Goal: Information Seeking & Learning: Learn about a topic

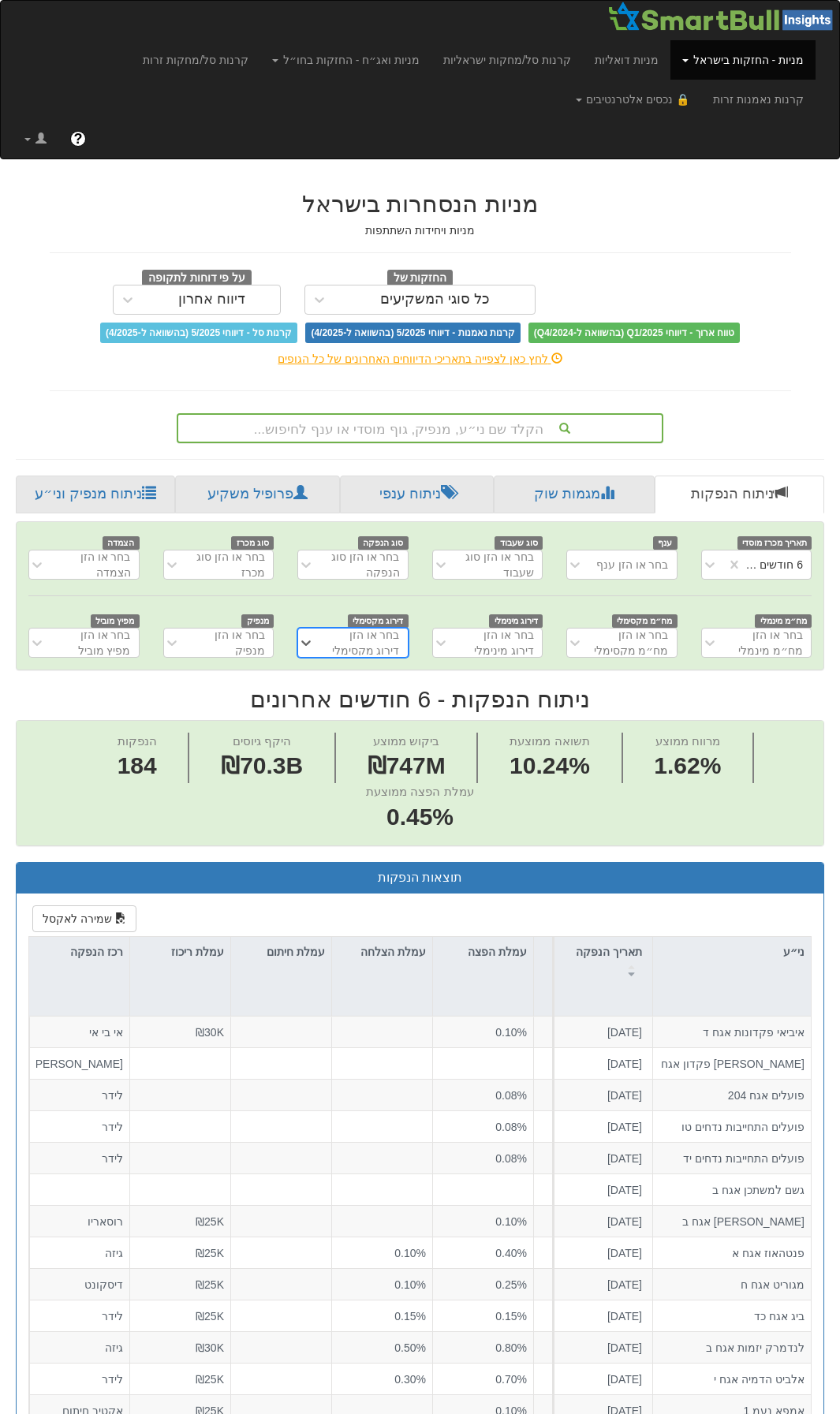
click at [317, 433] on div "הקלד שם ני״ע, מנפיק, גוף מוסדי או ענף לחיפוש..." at bounding box center [420, 427] width 483 height 27
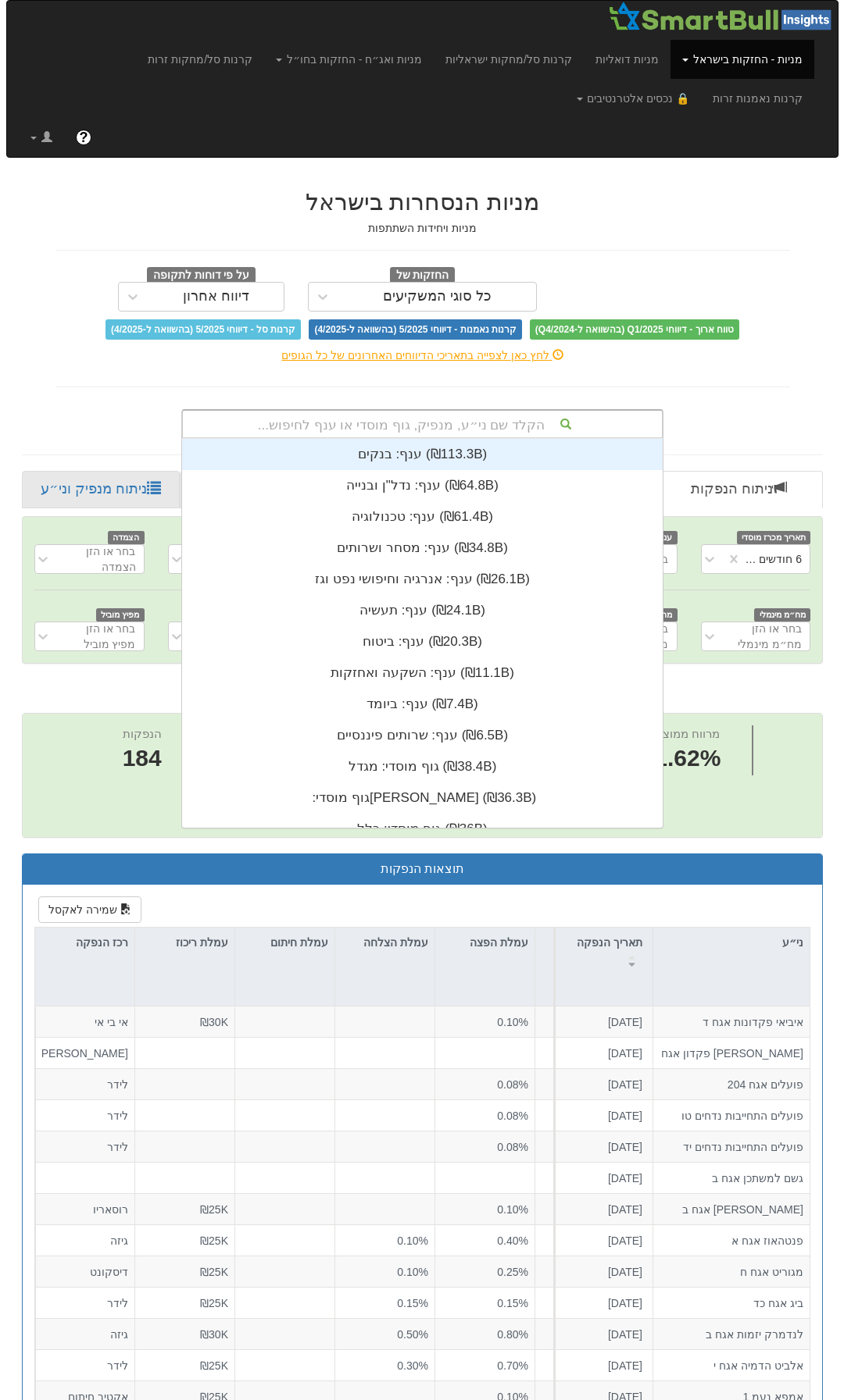
scroll to position [389, 0]
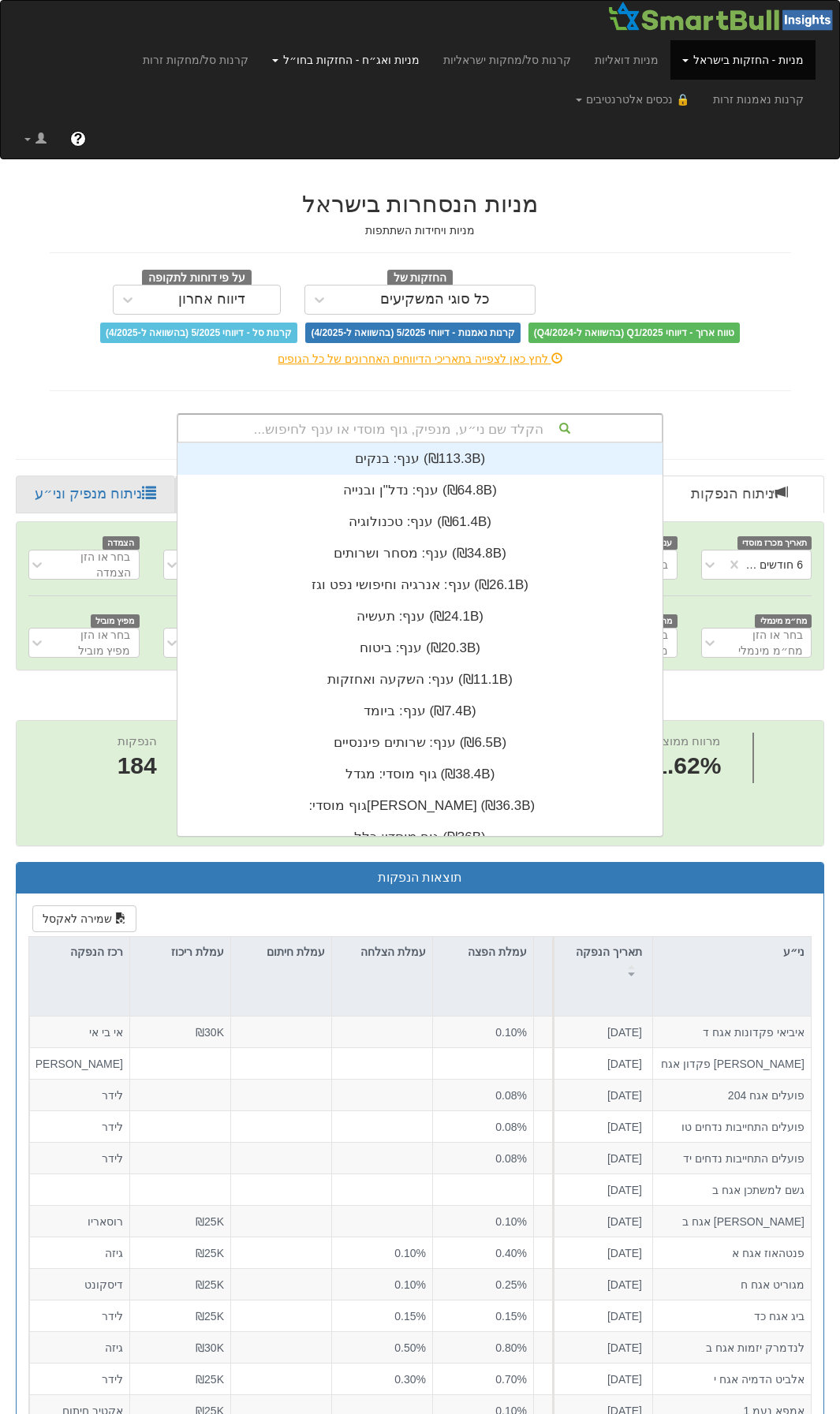
click at [310, 56] on link "מניות ואג״ח - החזקות בחו״ל" at bounding box center [345, 60] width 171 height 40
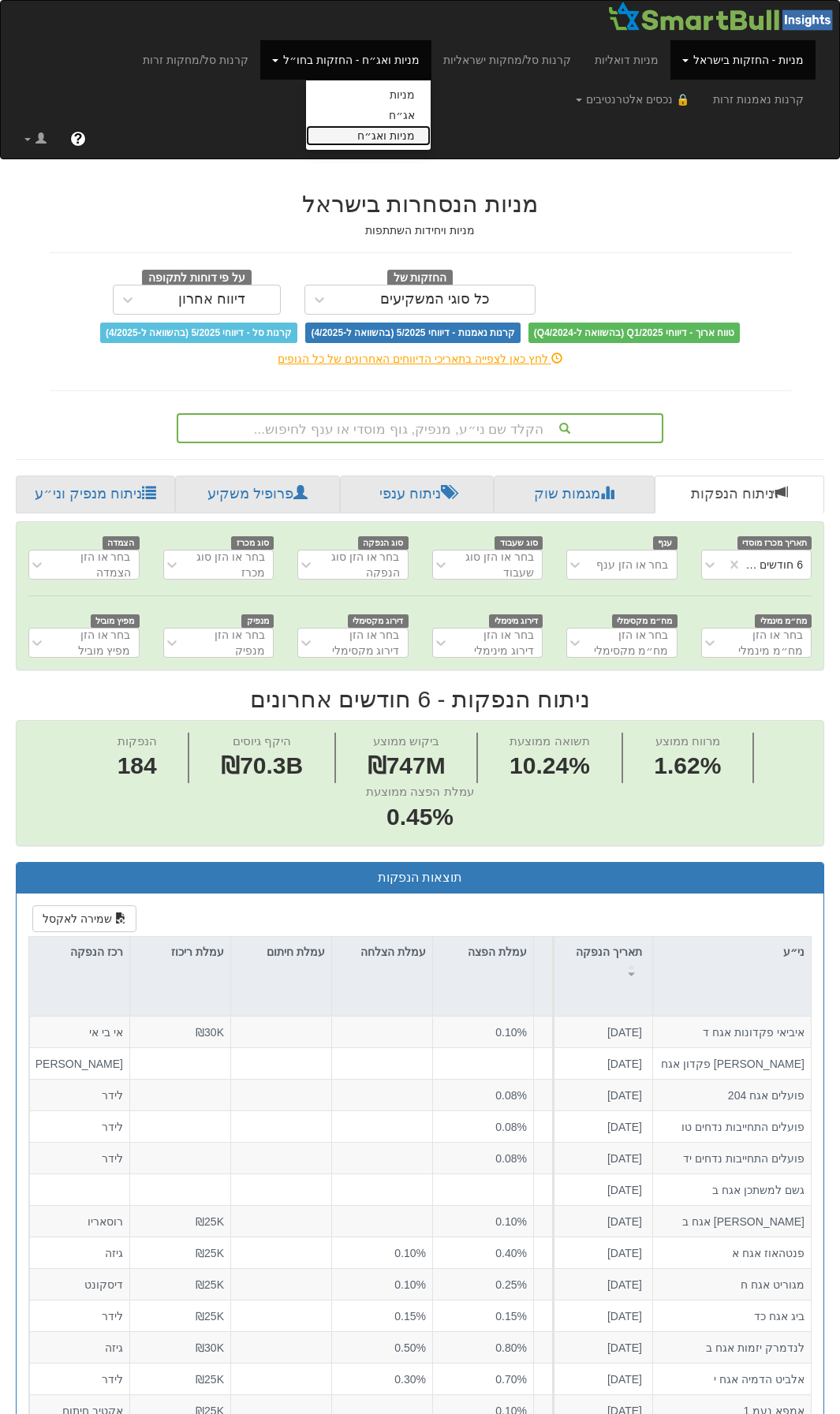
click at [424, 135] on link "מניות ואג״ח" at bounding box center [368, 136] width 125 height 21
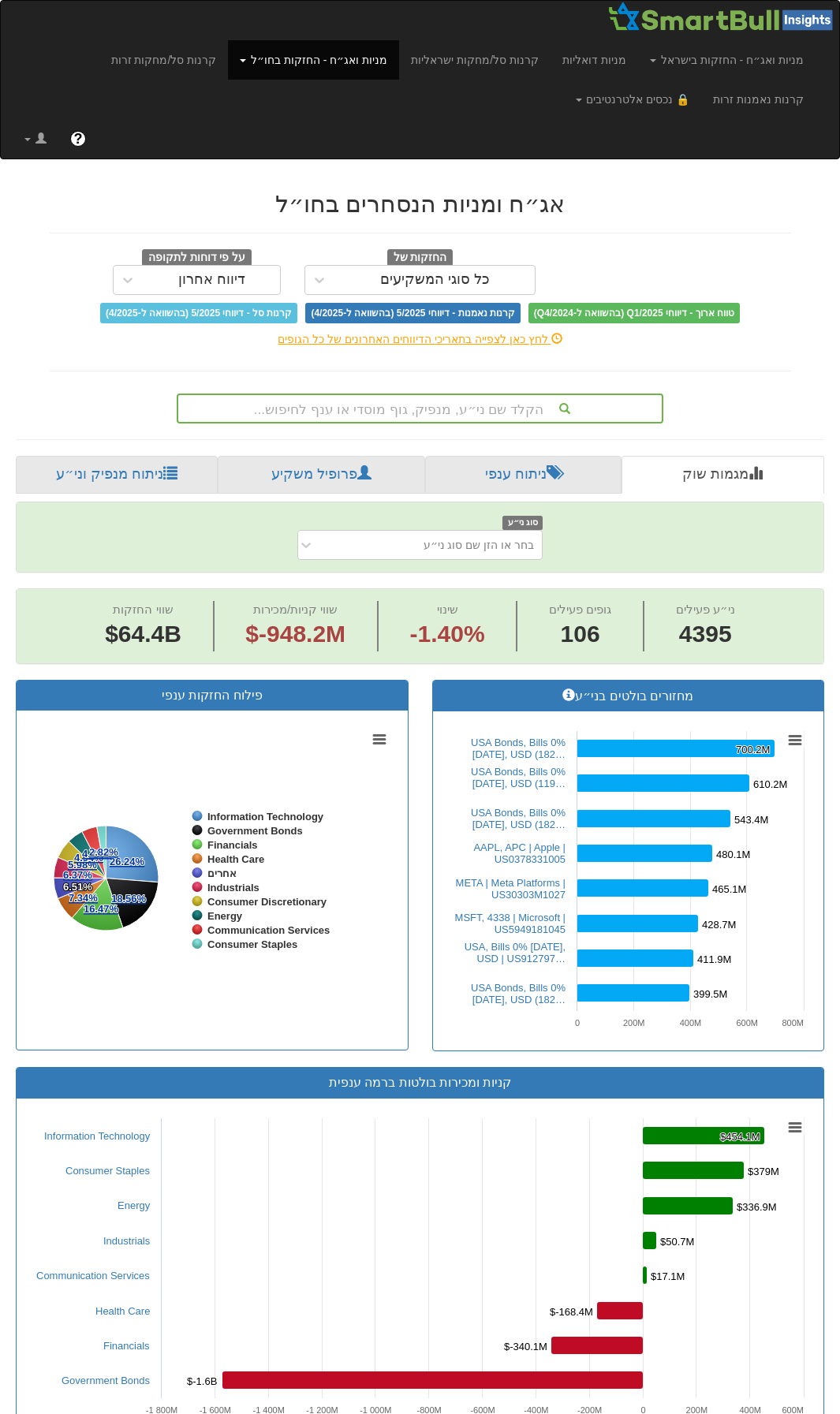
click at [395, 343] on div "לחץ כאן לצפייה בתאריכי הדיווחים האחרונים של כל הגופים" at bounding box center [420, 339] width 765 height 16
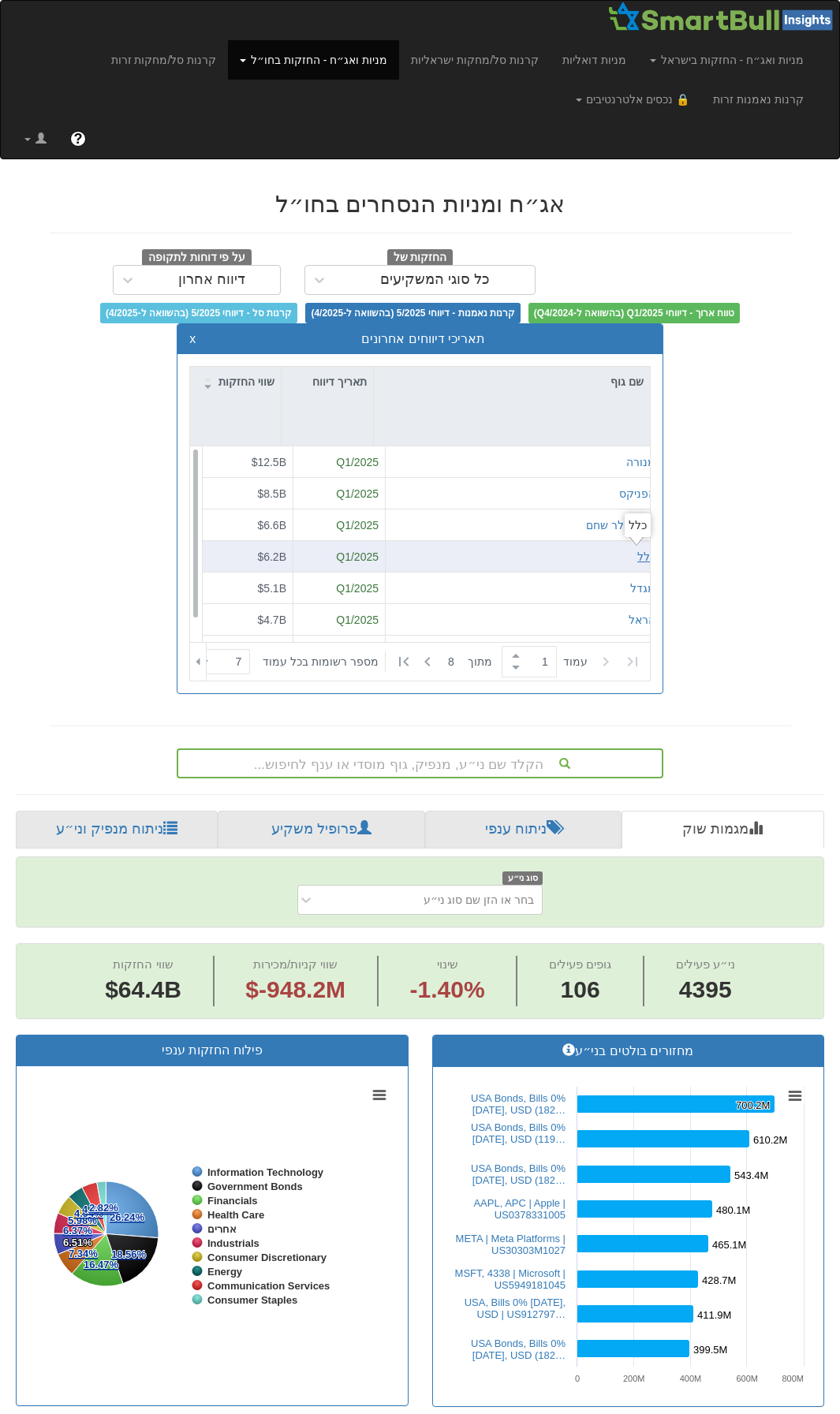
click at [638, 555] on div "כלל" at bounding box center [646, 557] width 18 height 16
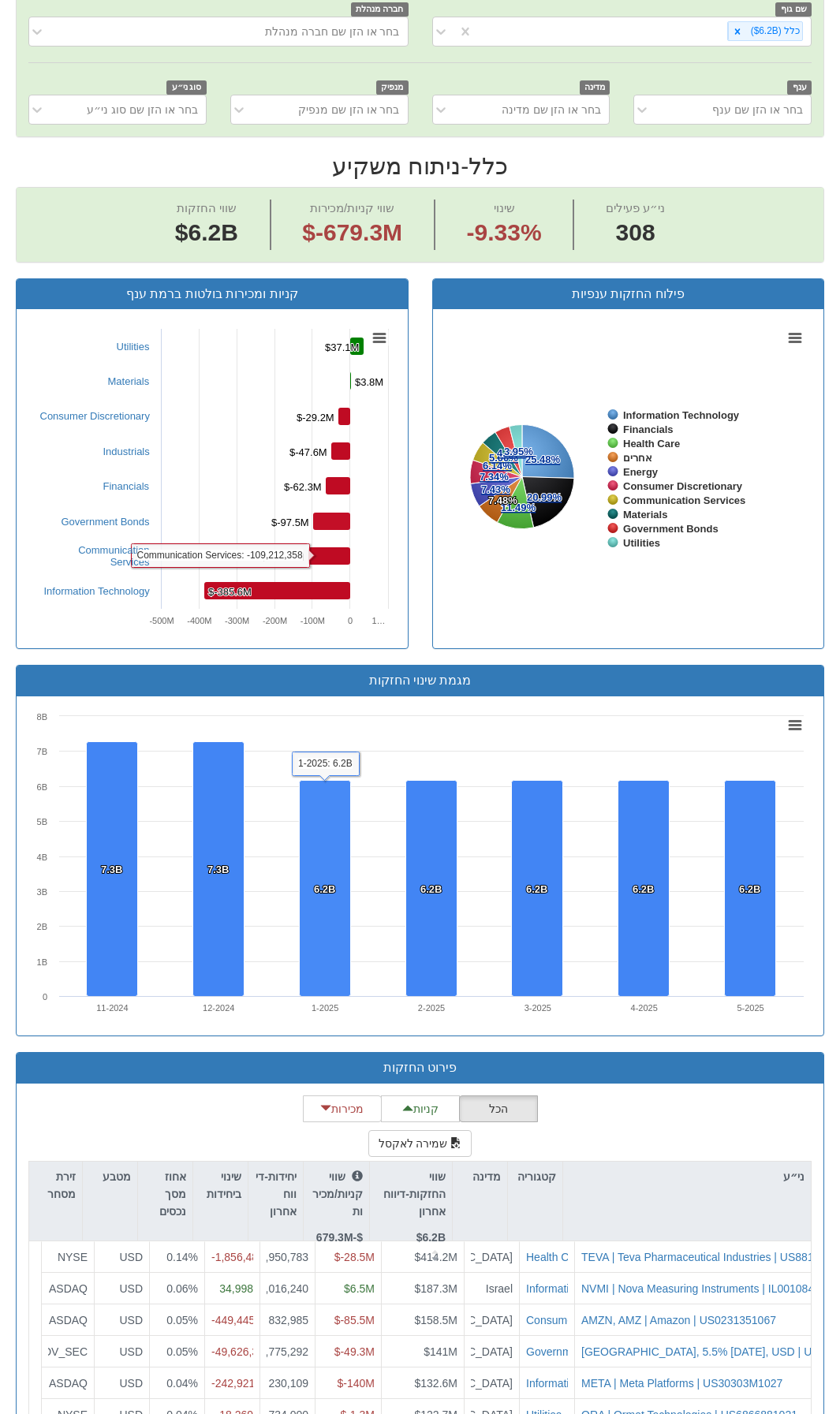
scroll to position [853, 0]
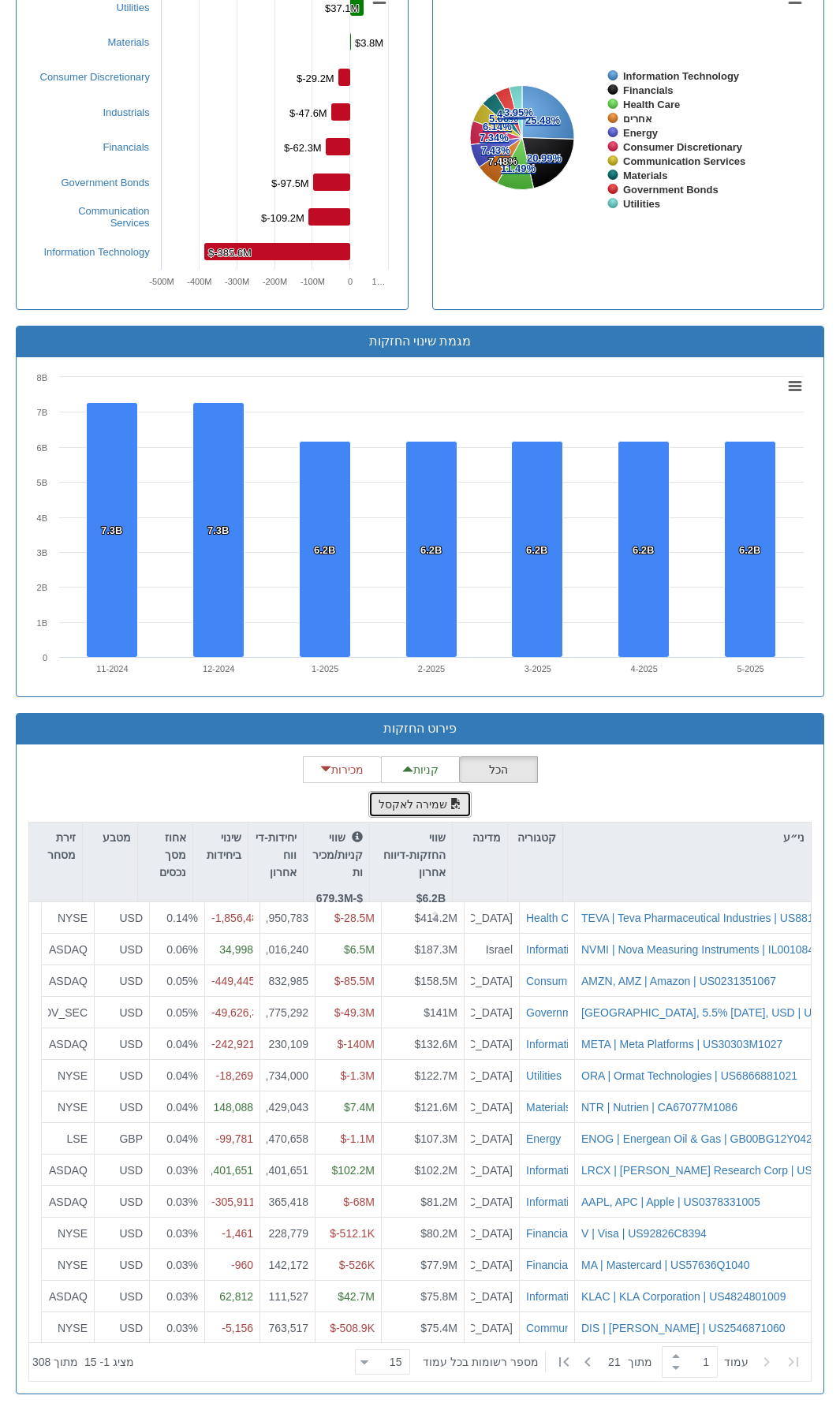
click at [429, 811] on button "שמירה לאקסל" at bounding box center [420, 804] width 104 height 27
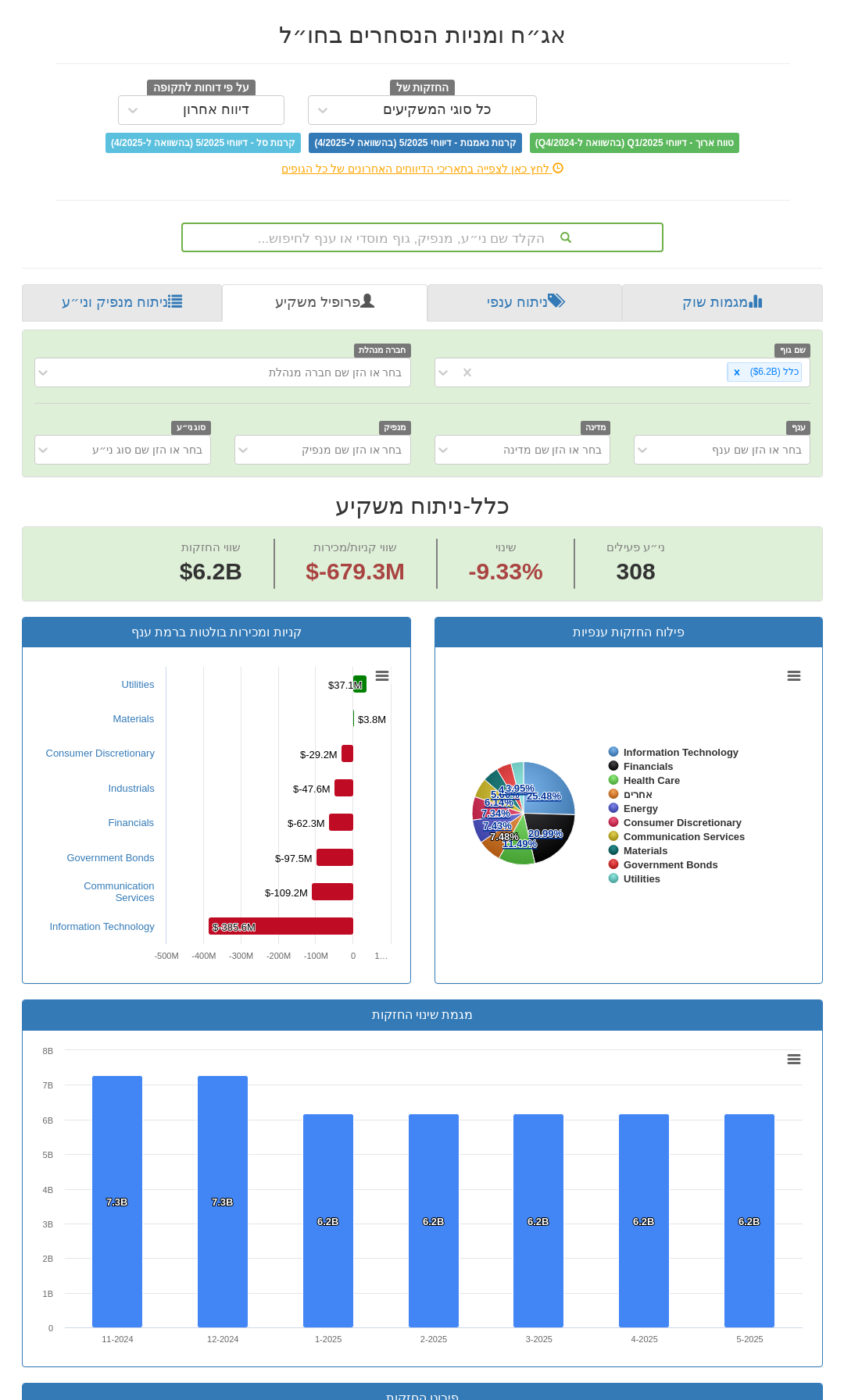
scroll to position [0, 0]
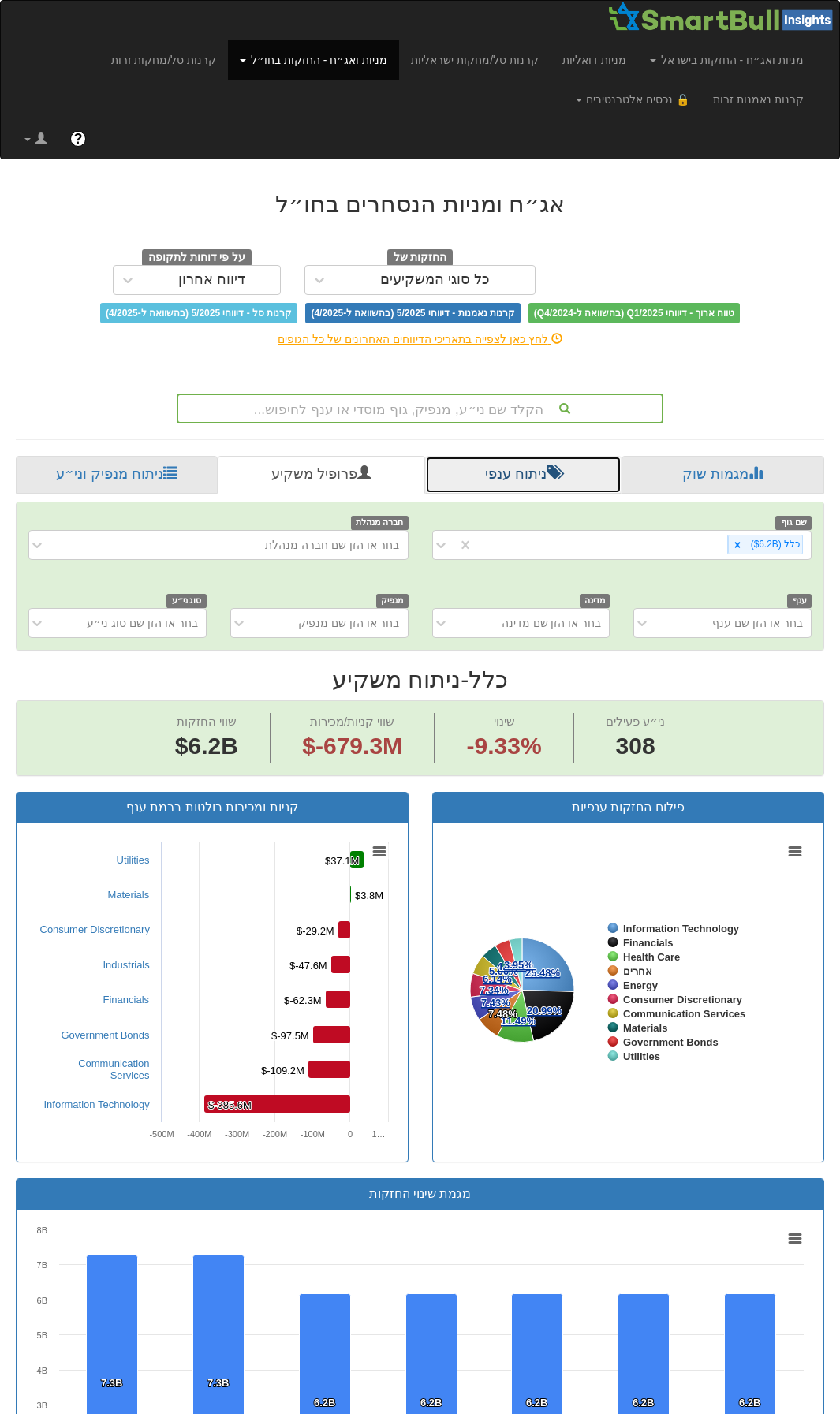
click at [510, 477] on link "ניתוח ענפי" at bounding box center [523, 475] width 196 height 38
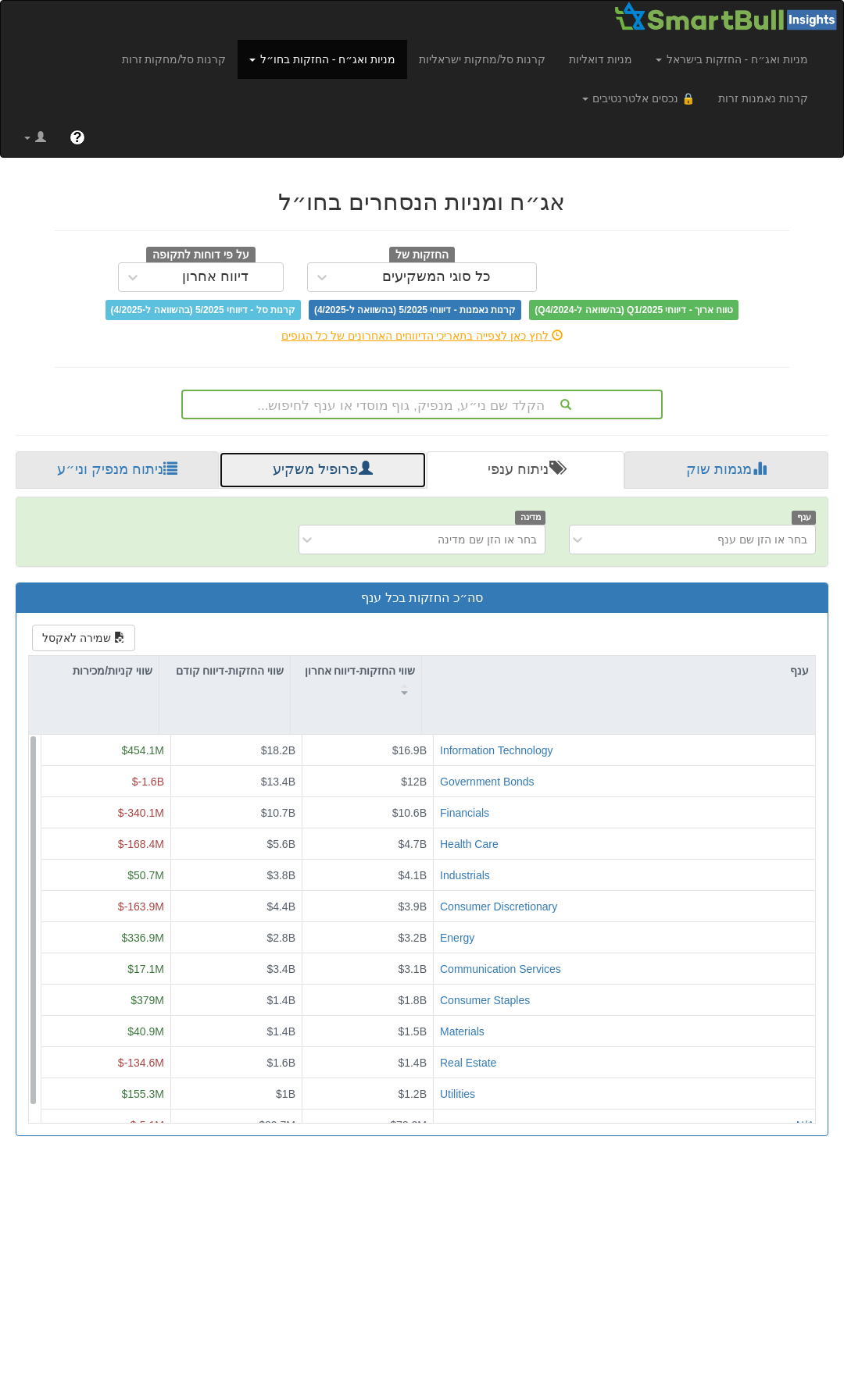
click at [309, 481] on link "פרופיל משקיע" at bounding box center [322, 470] width 207 height 38
